Goal: Task Accomplishment & Management: Complete application form

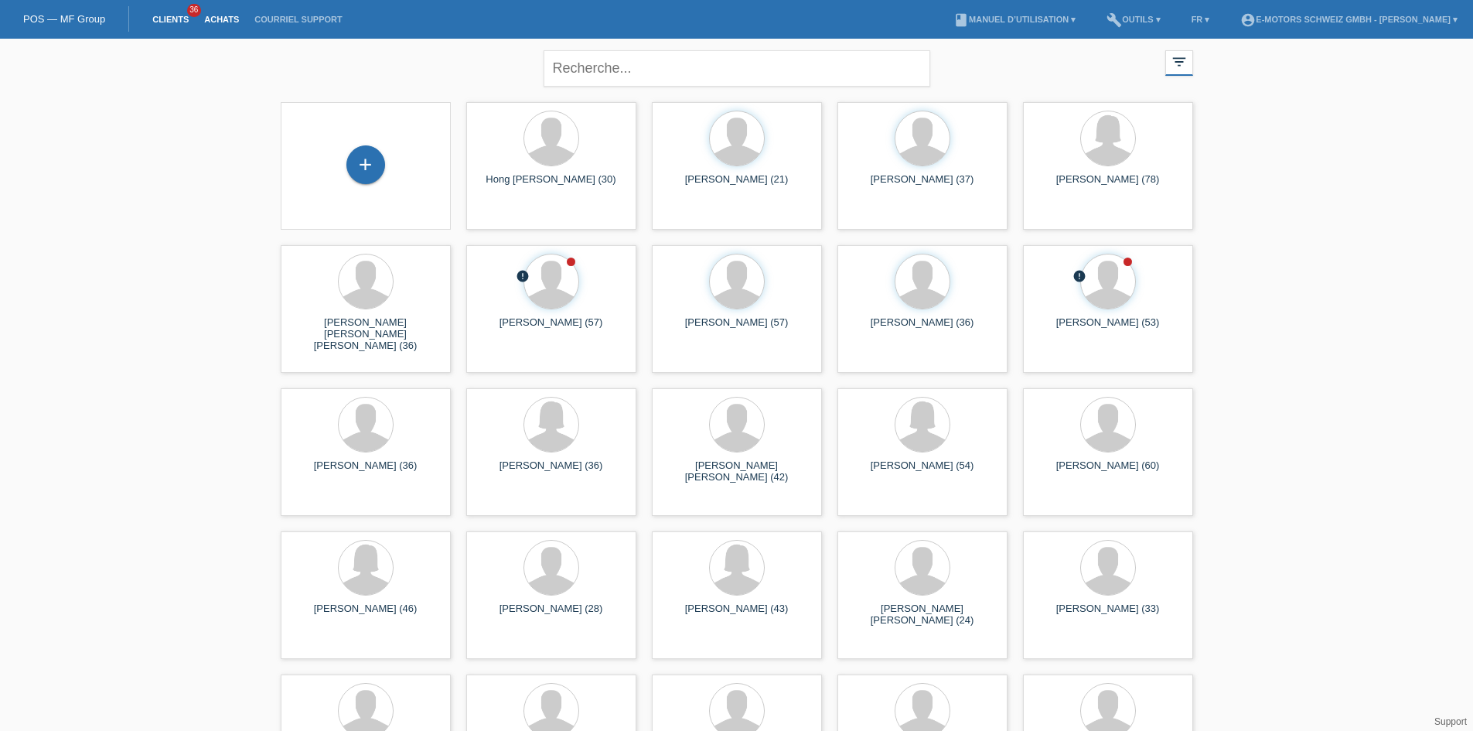
click at [210, 15] on link "Achats" at bounding box center [221, 19] width 50 height 9
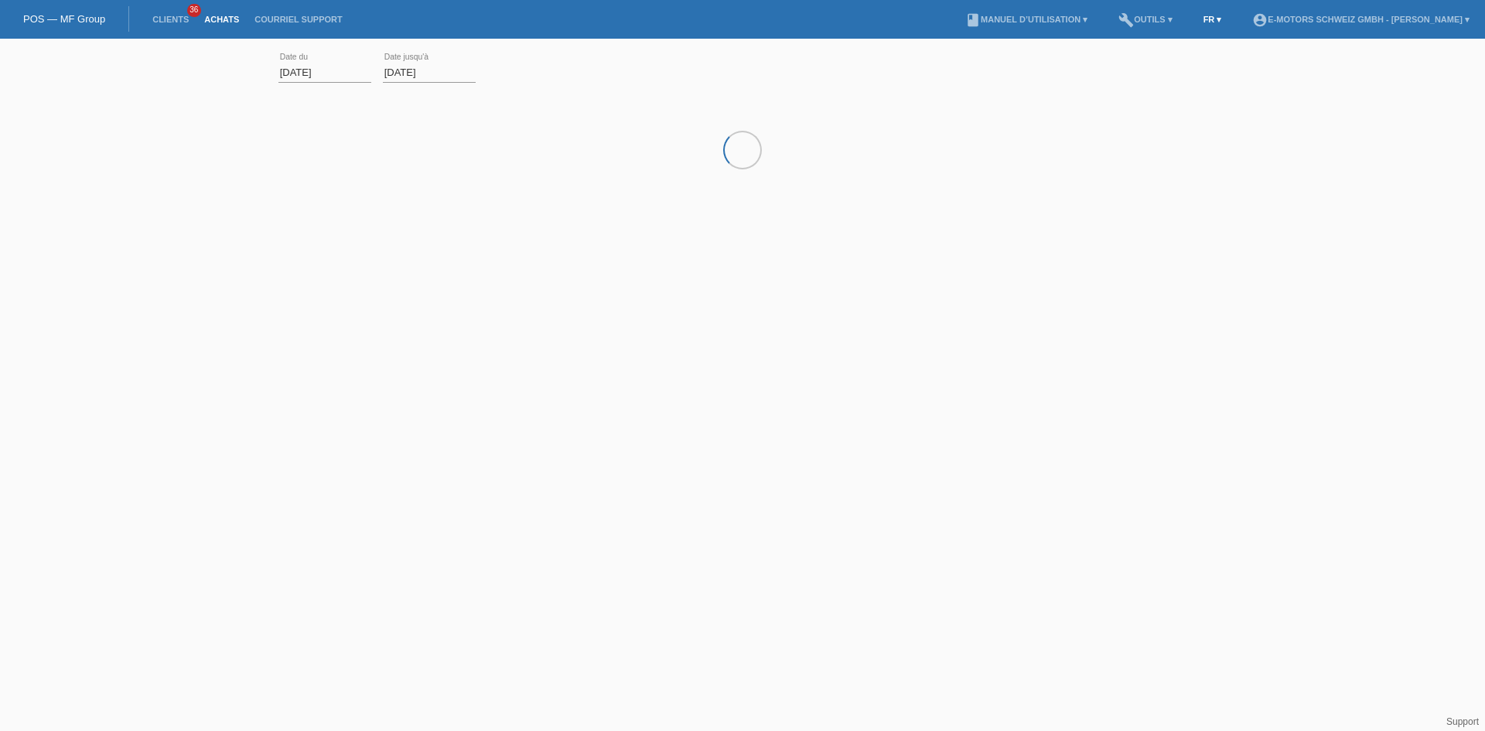
click at [1195, 15] on link "FR ▾" at bounding box center [1212, 19] width 34 height 9
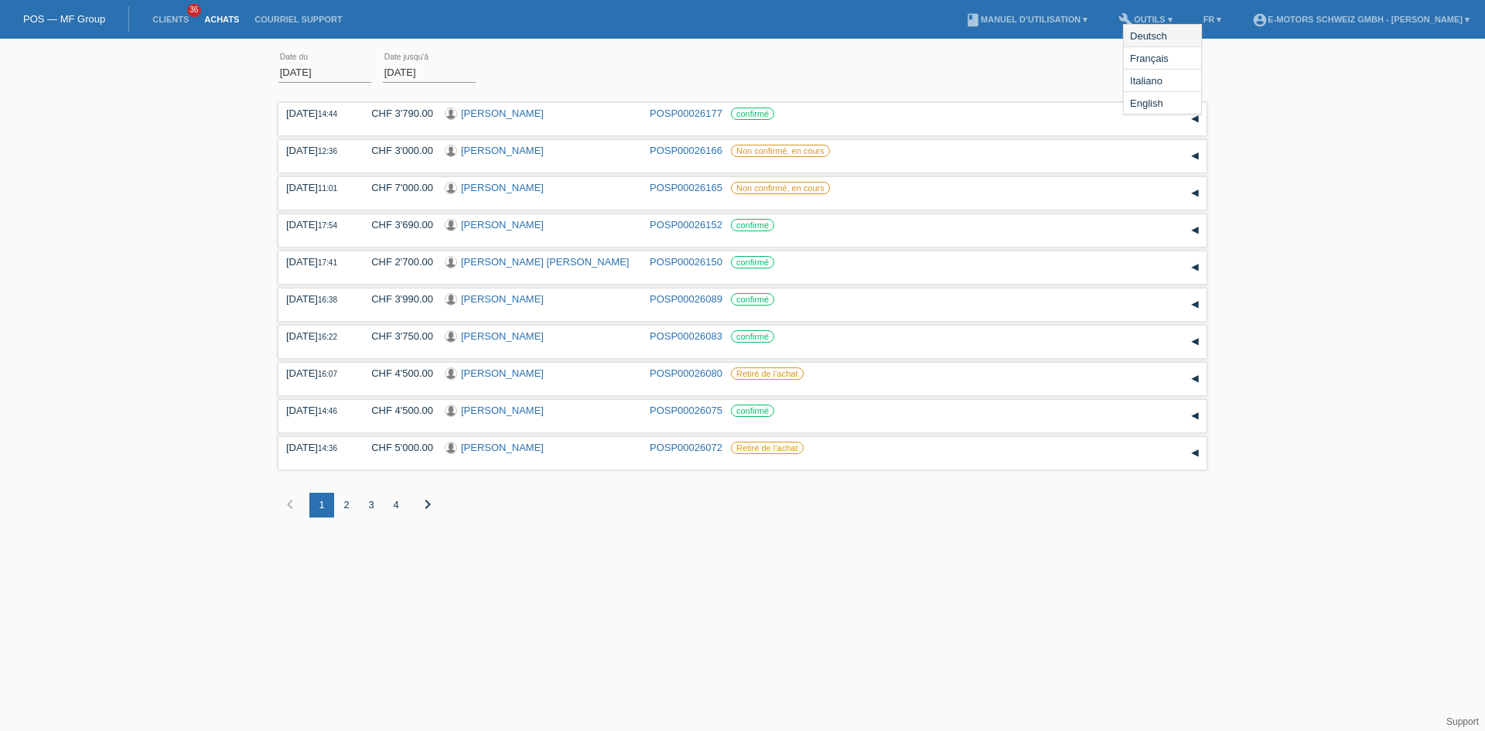
click at [1151, 32] on span "Deutsch" at bounding box center [1148, 35] width 42 height 19
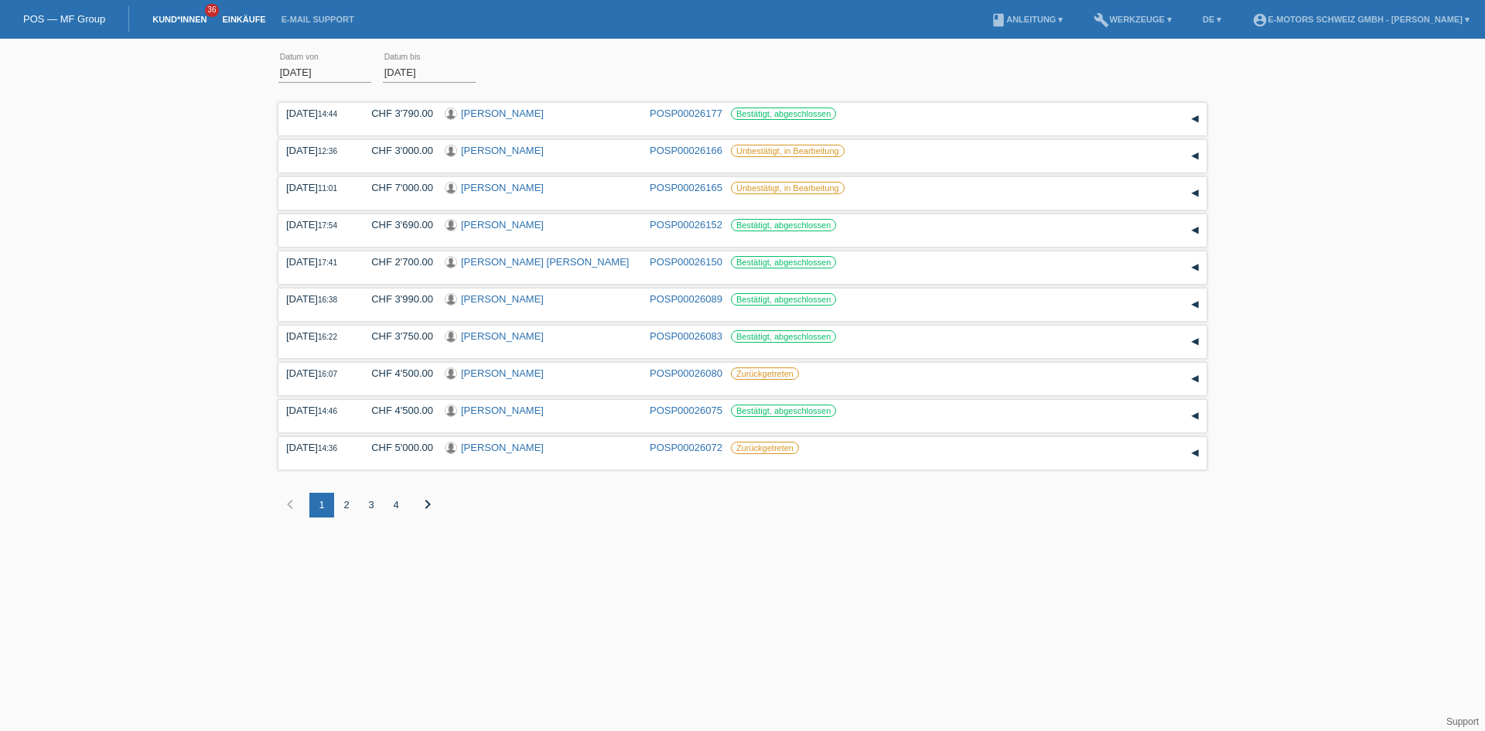
click at [186, 16] on link "Kund*innen" at bounding box center [180, 19] width 70 height 9
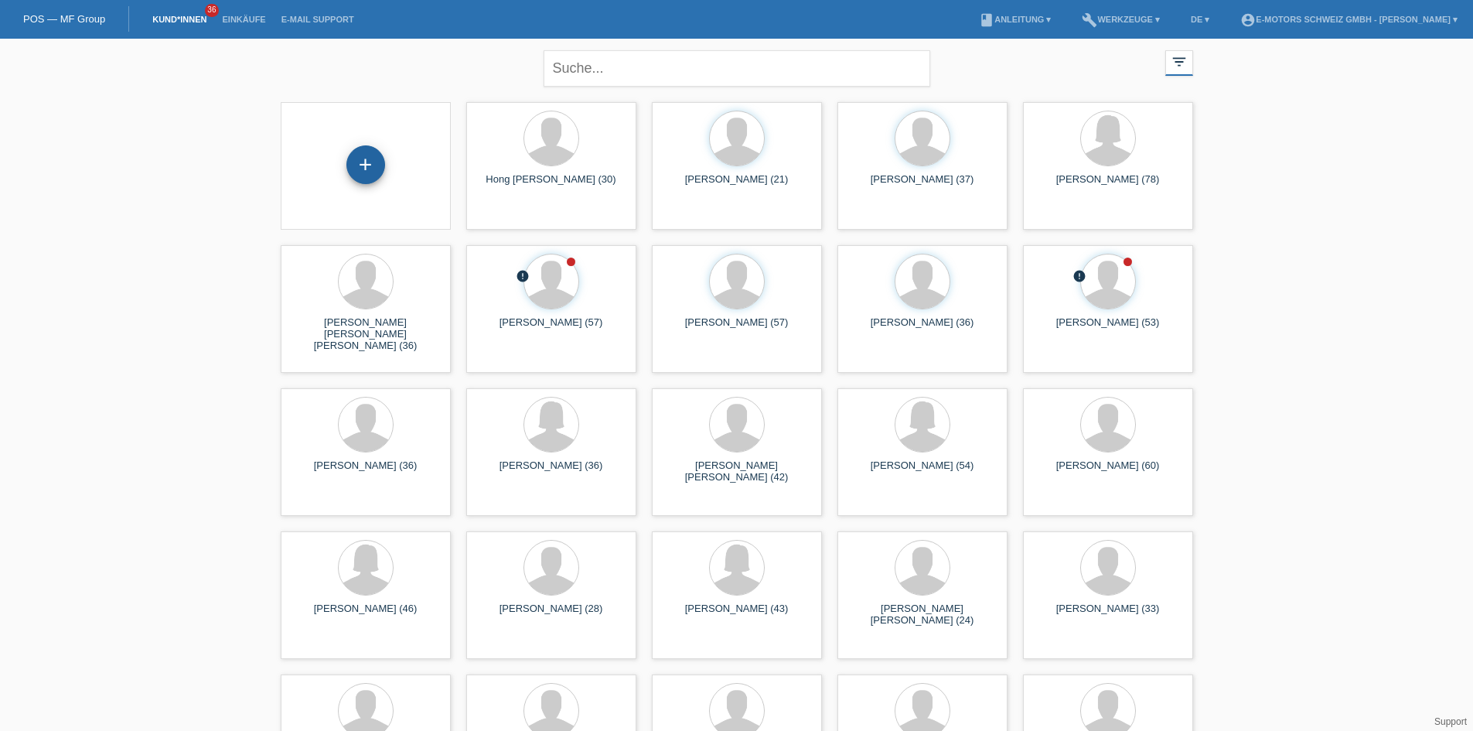
click at [377, 166] on div "+" at bounding box center [365, 164] width 39 height 39
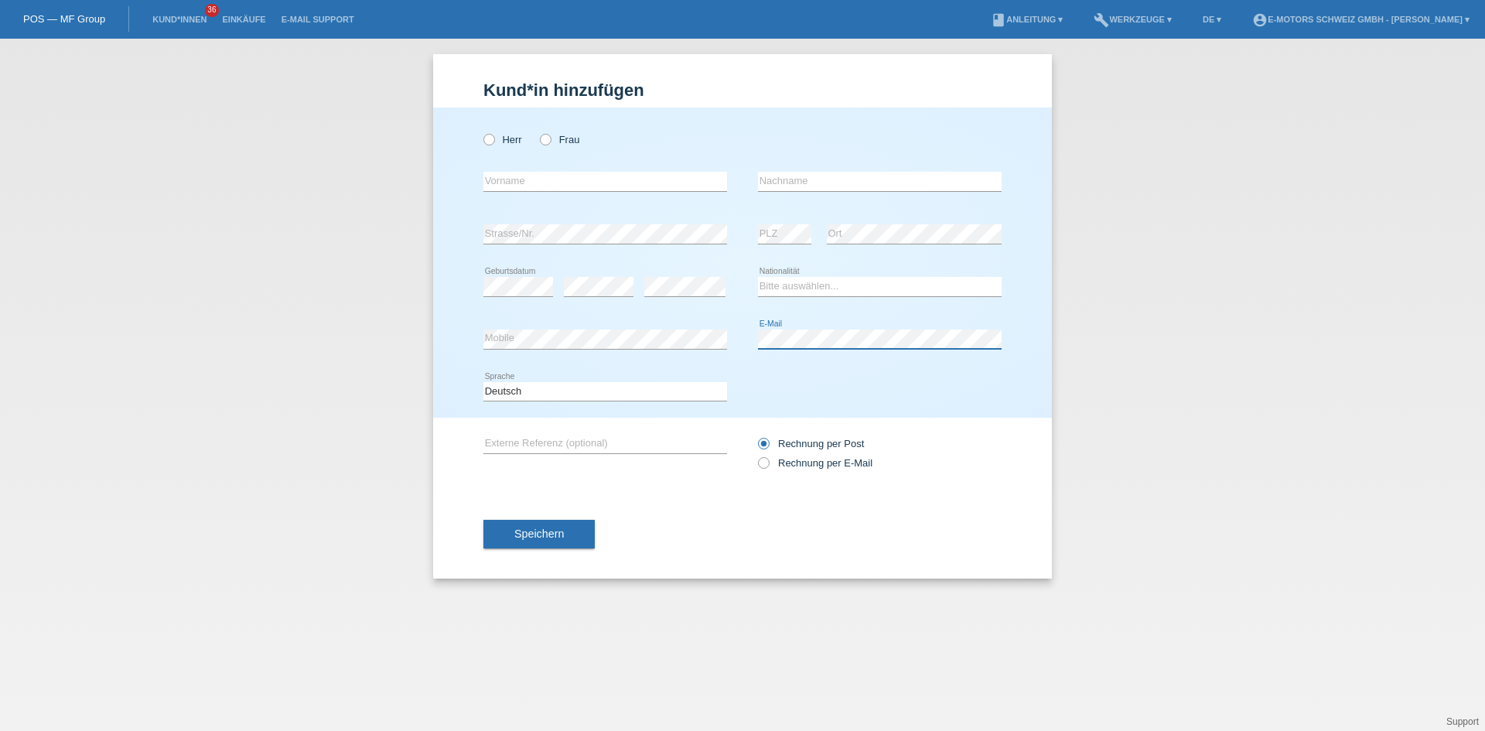
click at [714, 326] on div "error Mobile error E-Mail" at bounding box center [742, 339] width 518 height 53
click at [810, 361] on div "error E-Mail" at bounding box center [880, 339] width 244 height 53
click at [755, 336] on div "error Mobile error E-Mail" at bounding box center [742, 339] width 518 height 53
click at [923, 367] on div "Deutsch Français Italiano English error Sprache" at bounding box center [742, 392] width 518 height 53
click at [478, 336] on div "Herr Frau error Vorname error" at bounding box center [742, 262] width 619 height 310
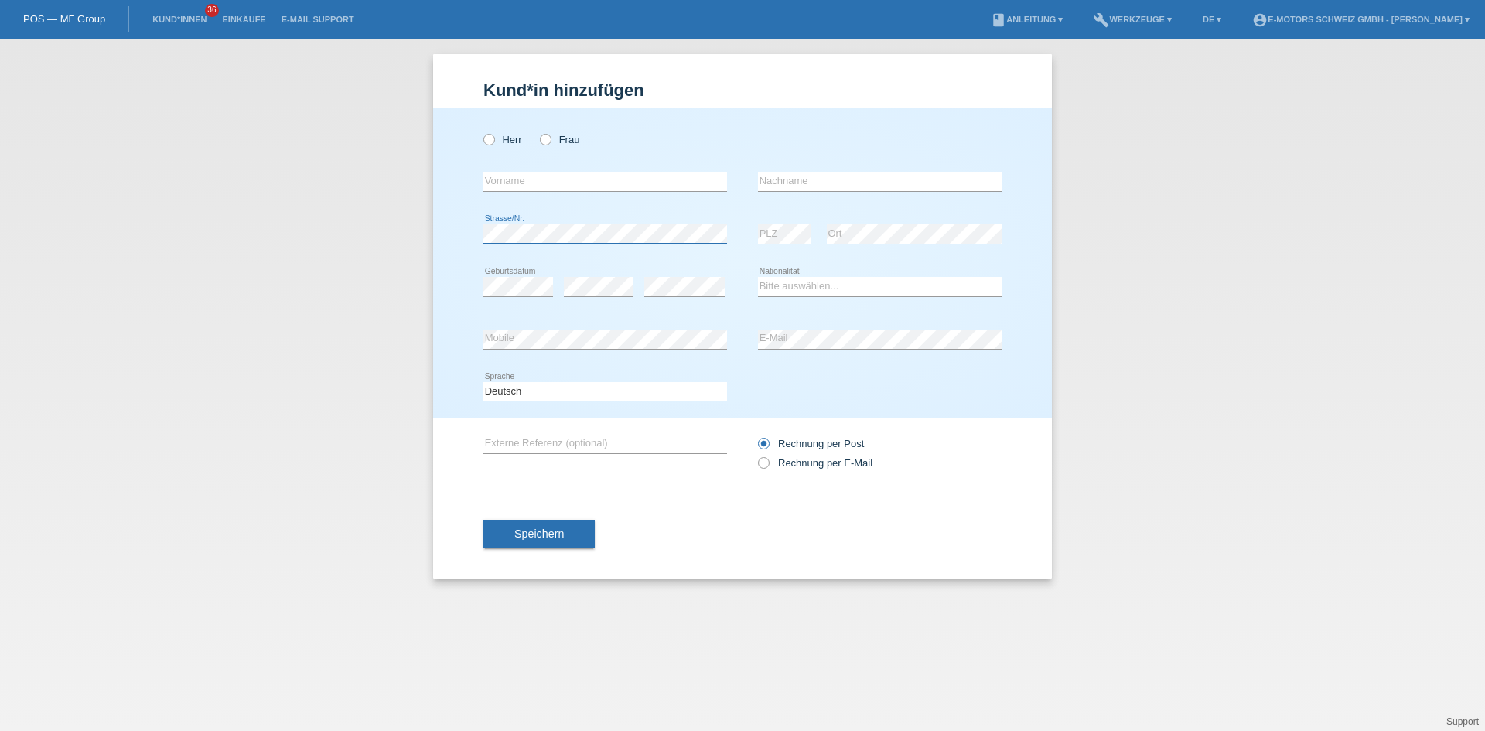
click at [462, 233] on div "Herr Frau error Vorname error" at bounding box center [742, 262] width 619 height 310
click at [799, 255] on div "error PLZ" at bounding box center [784, 234] width 53 height 53
click at [820, 203] on div "error Nachname" at bounding box center [880, 181] width 244 height 53
click at [820, 257] on div "error PLZ error Ort" at bounding box center [880, 234] width 244 height 53
click at [799, 291] on select "Bitte auswählen... Schweiz Deutschland Liechtenstein Österreich ------------ Af…" at bounding box center [880, 286] width 244 height 19
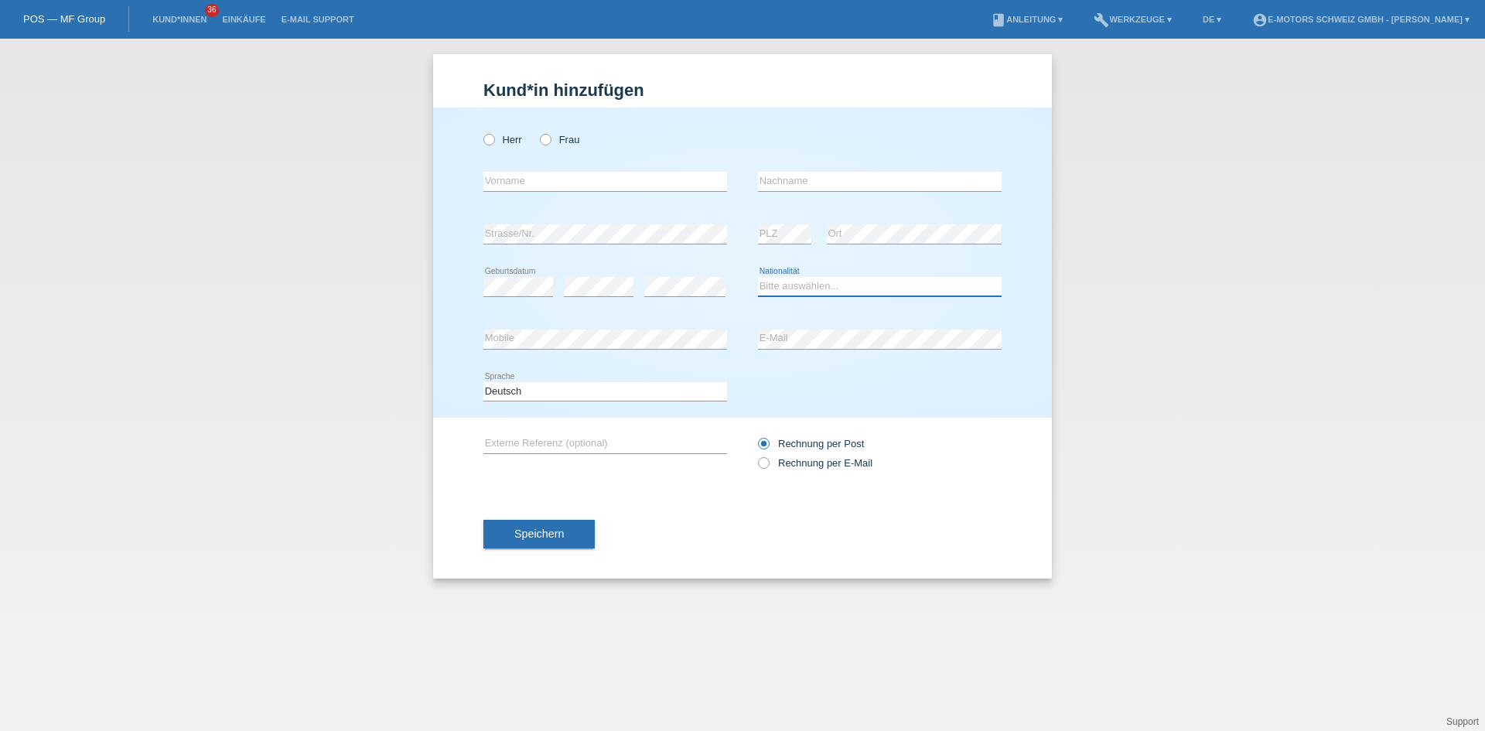
select select "CH"
click at [758, 277] on select "Bitte auswählen... Schweiz Deutschland Liechtenstein Österreich ------------ Af…" at bounding box center [880, 286] width 244 height 19
drag, startPoint x: 575, startPoint y: 179, endPoint x: 563, endPoint y: 169, distance: 15.9
click at [575, 179] on input "text" at bounding box center [605, 181] width 244 height 19
click at [556, 141] on label "Frau" at bounding box center [559, 140] width 39 height 12
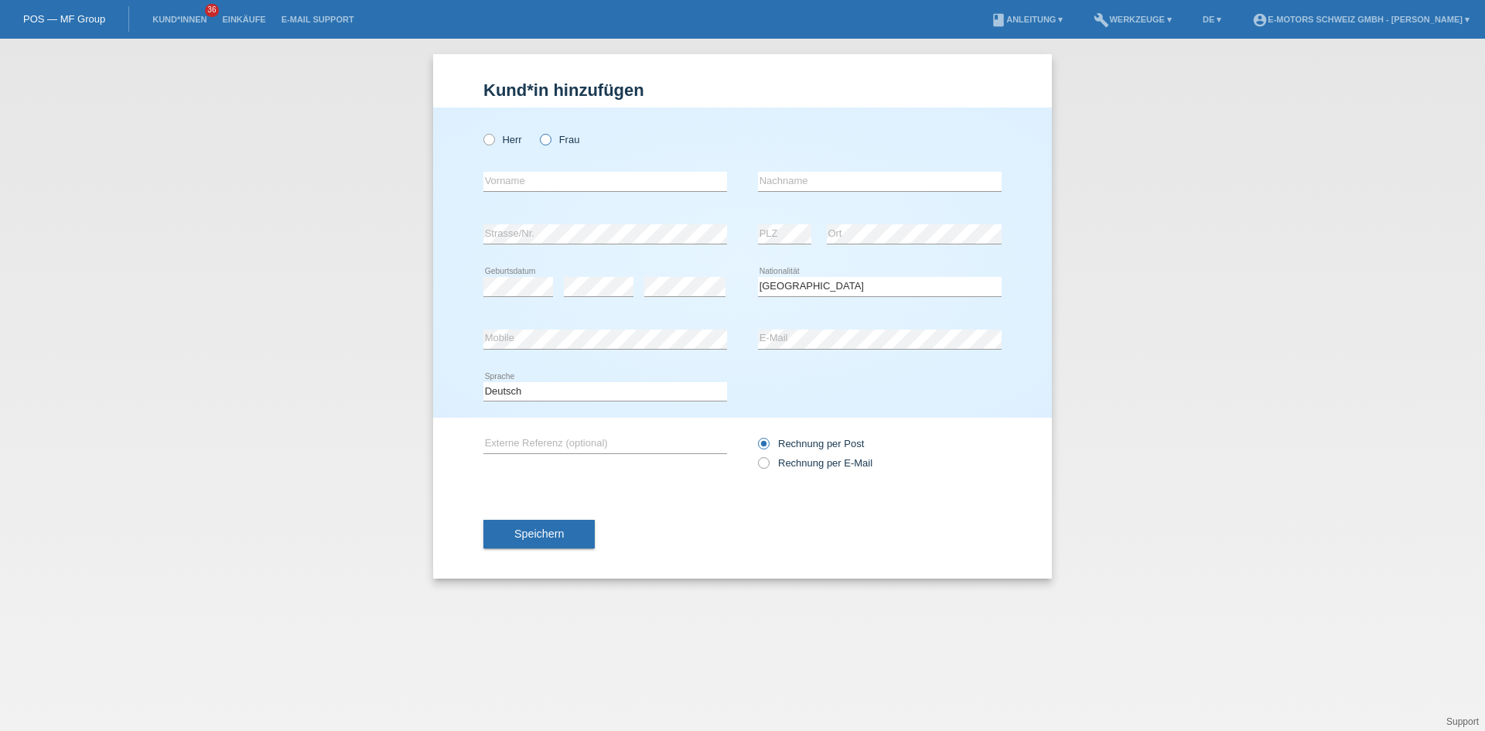
click at [550, 141] on input "Frau" at bounding box center [545, 139] width 10 height 10
radio input "true"
click at [538, 179] on input "text" at bounding box center [605, 181] width 244 height 19
type input "Ardita"
click at [833, 186] on input "text" at bounding box center [880, 181] width 244 height 19
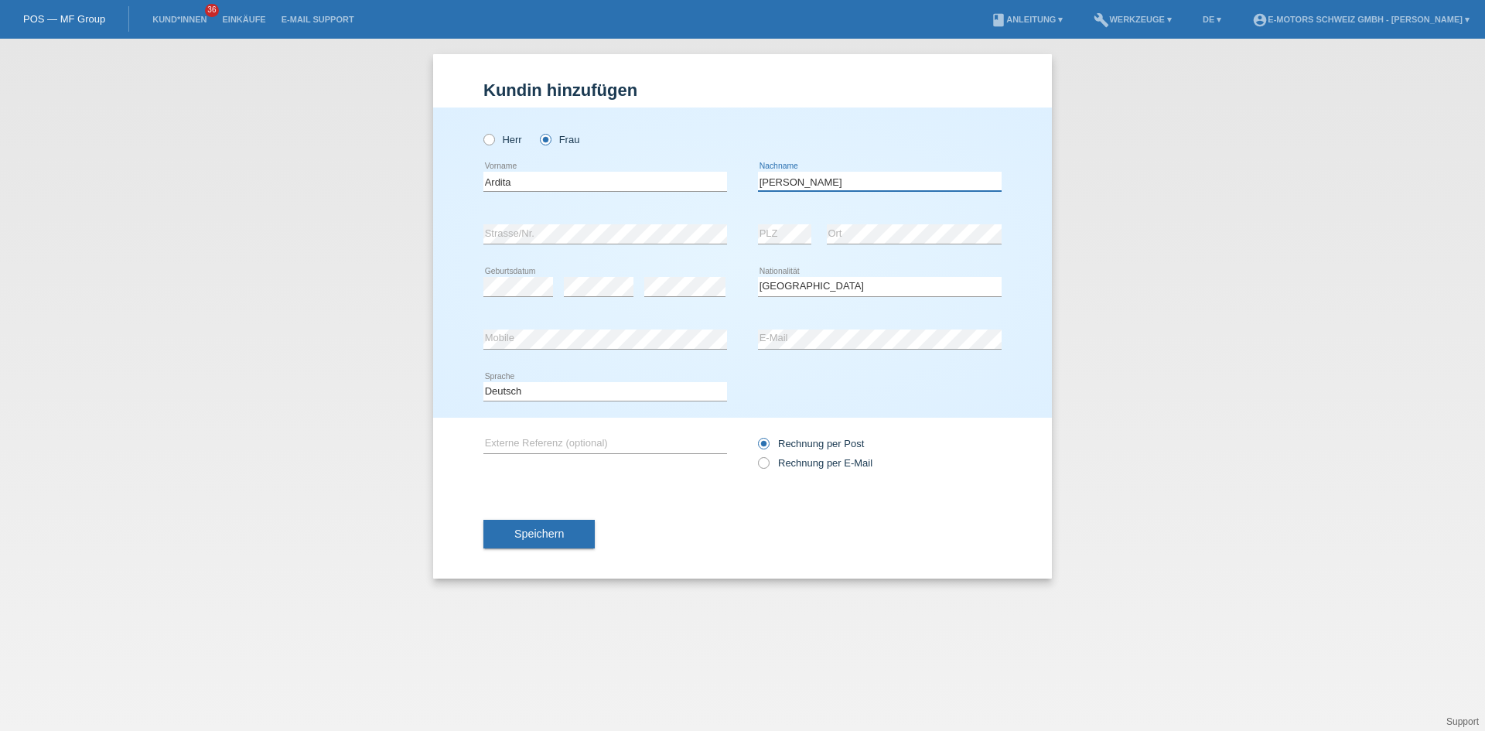
type input "[PERSON_NAME]"
click at [527, 542] on button "Speichern" at bounding box center [538, 534] width 111 height 29
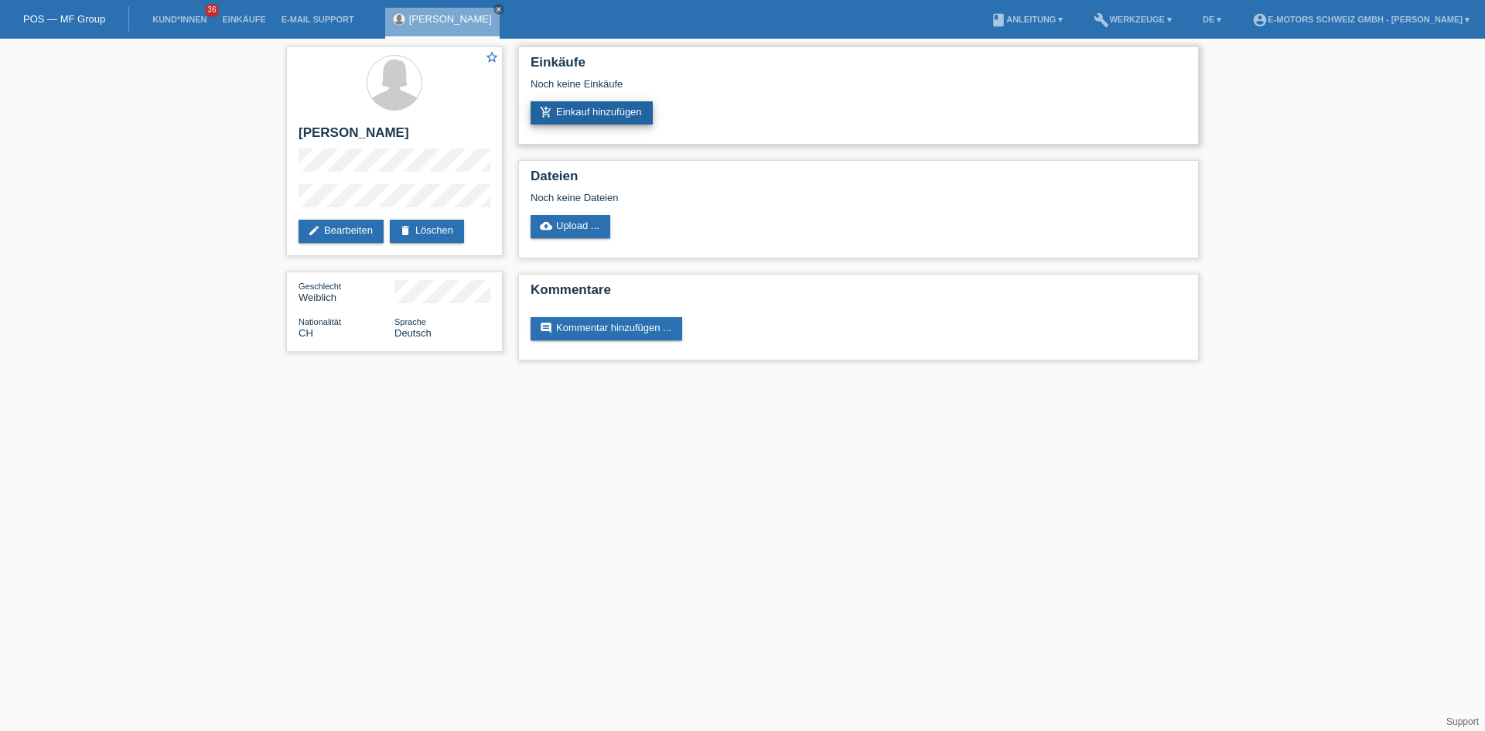
click at [582, 112] on link "add_shopping_cart Einkauf hinzufügen" at bounding box center [591, 112] width 122 height 23
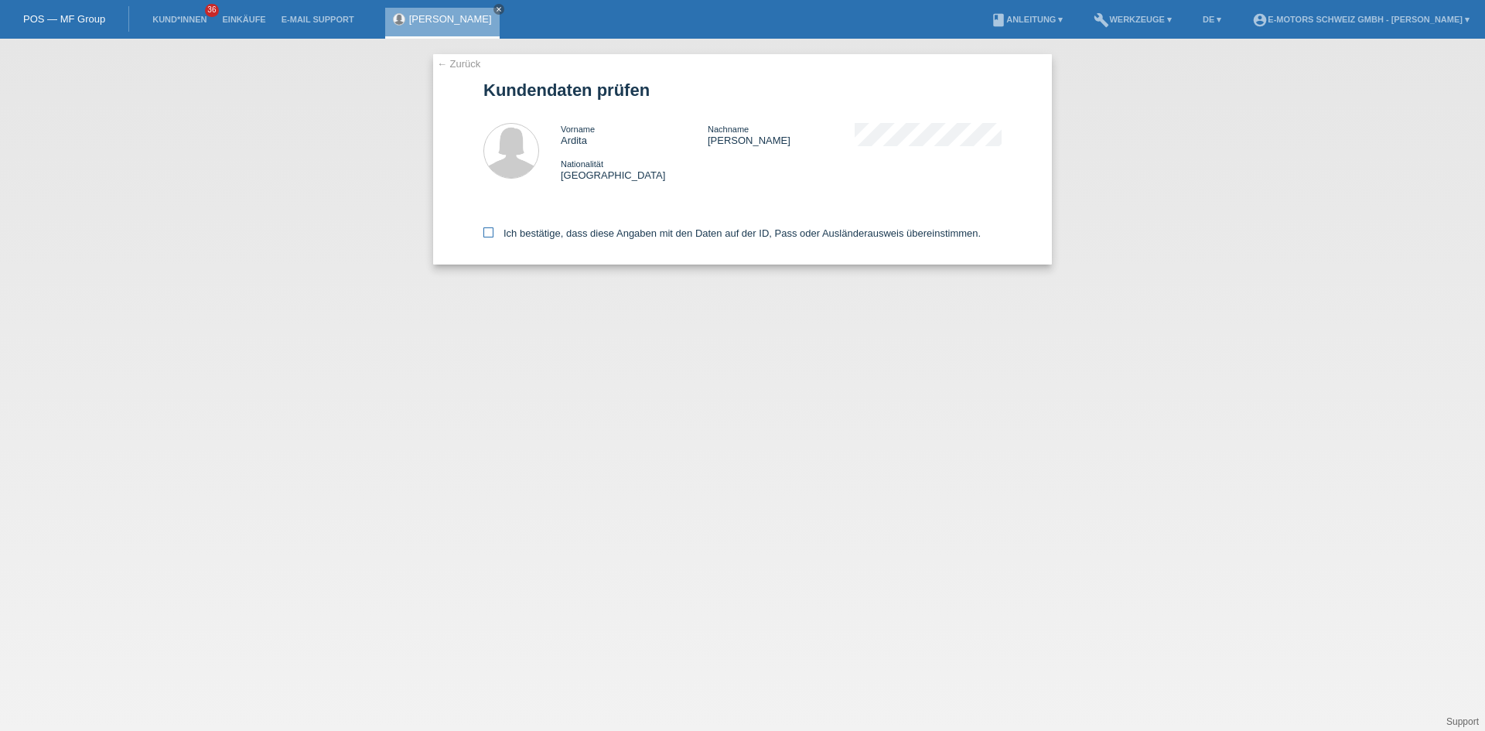
click at [513, 234] on label "Ich bestätige, dass diese Angaben mit den Daten auf der ID, Pass oder Ausländer…" at bounding box center [731, 233] width 497 height 12
click at [493, 234] on input "Ich bestätige, dass diese Angaben mit den Daten auf der ID, Pass oder Ausländer…" at bounding box center [488, 232] width 10 height 10
checkbox input "true"
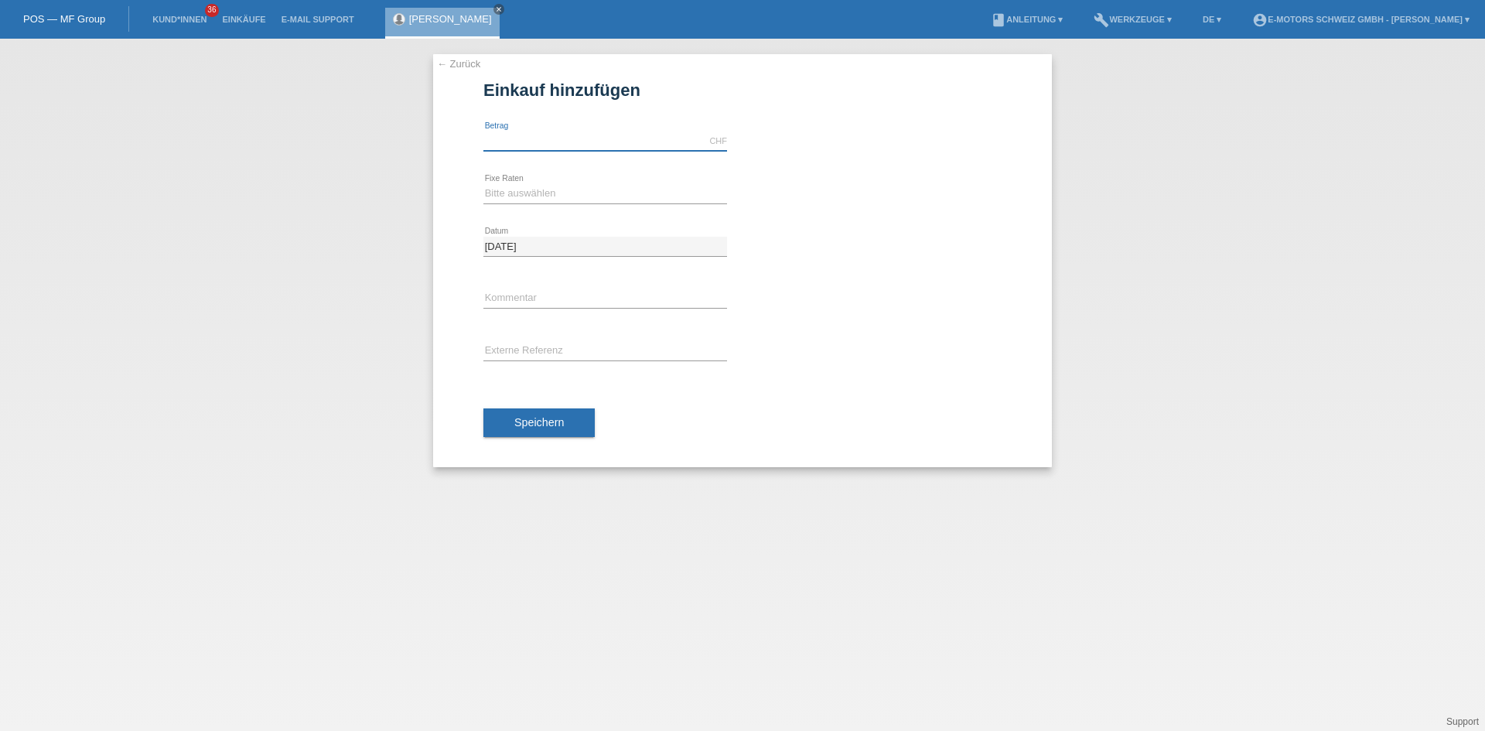
click at [518, 132] on input "text" at bounding box center [605, 140] width 244 height 19
type input "10000.00"
click at [490, 194] on select "Bitte auswählen 12 Raten 24 Raten 36 Raten 48 Raten" at bounding box center [605, 193] width 244 height 19
select select "214"
click at [483, 184] on select "Bitte auswählen 12 Raten 24 Raten 36 Raten 48 Raten" at bounding box center [605, 193] width 244 height 19
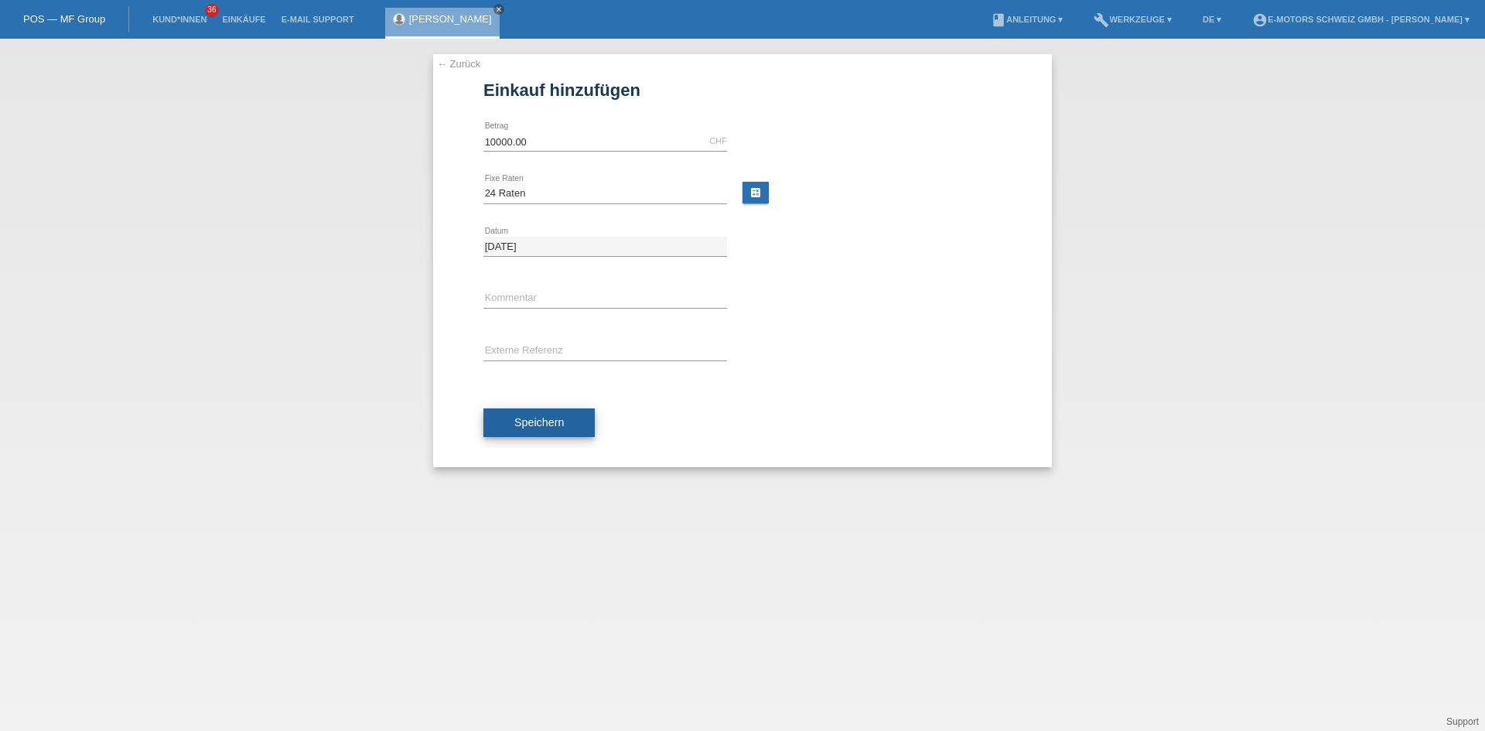
click at [547, 414] on button "Speichern" at bounding box center [538, 422] width 111 height 29
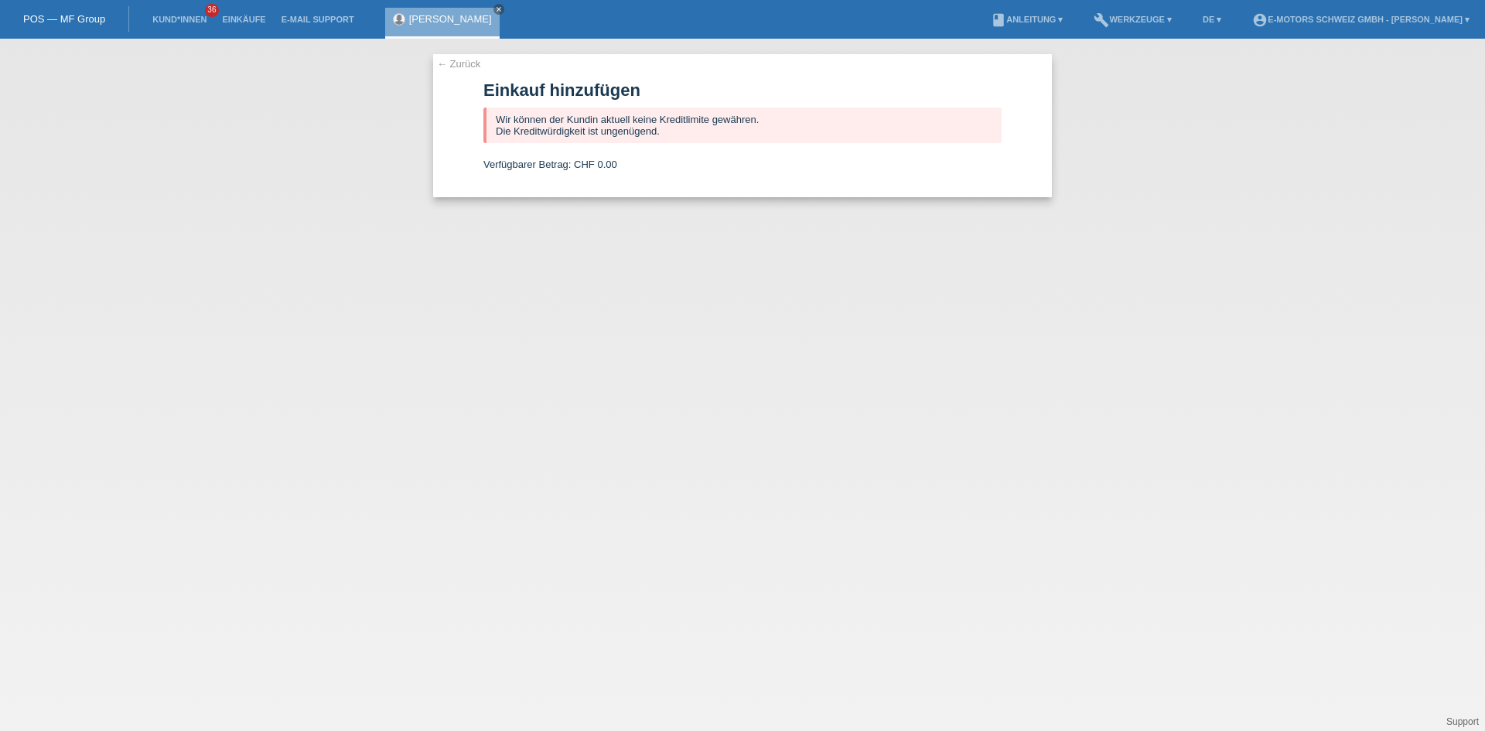
click at [454, 17] on link "[PERSON_NAME]" at bounding box center [450, 19] width 83 height 12
